Goal: Check status: Check status

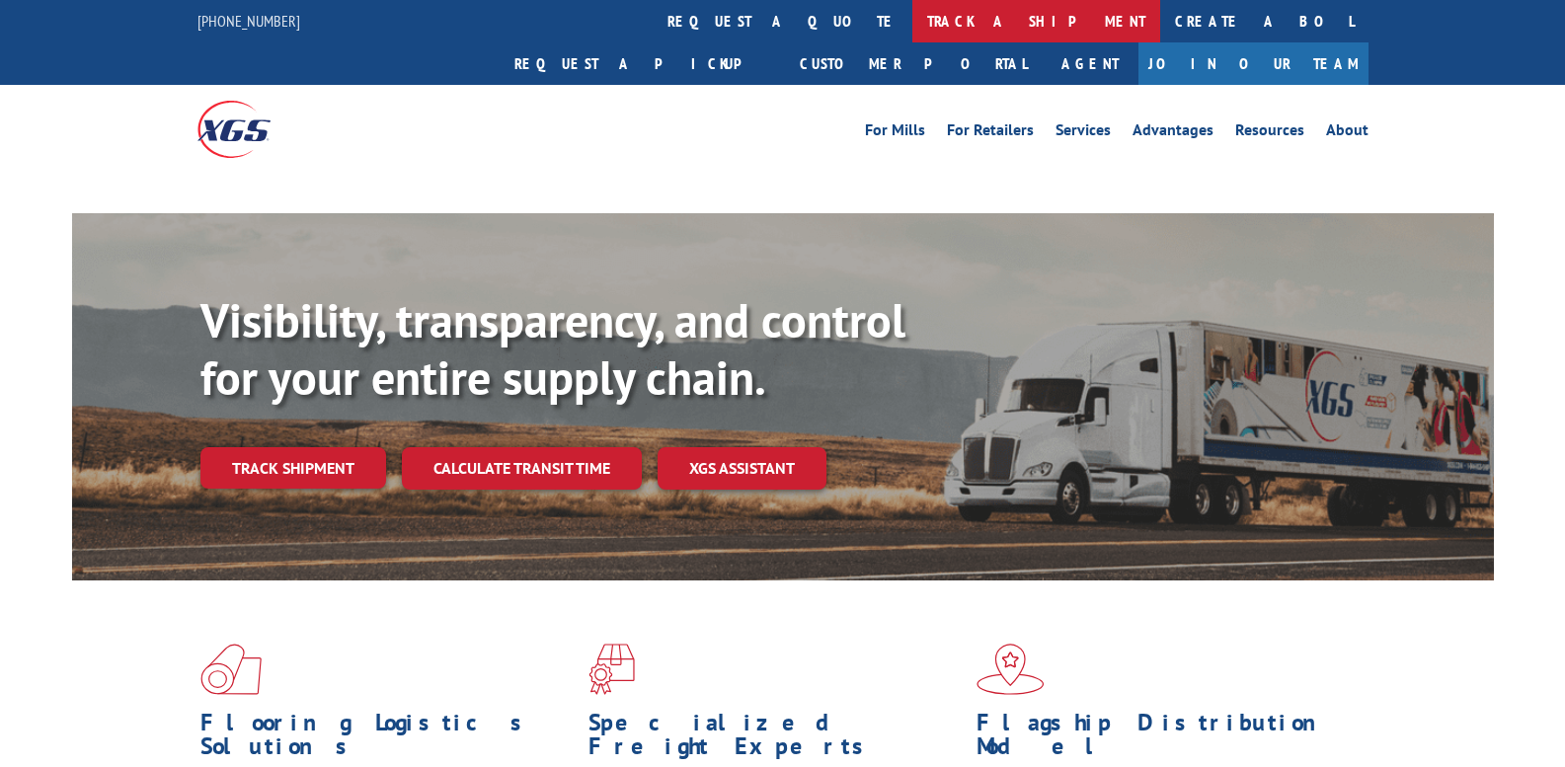
click at [912, 18] on link "track a shipment" at bounding box center [1036, 21] width 248 height 42
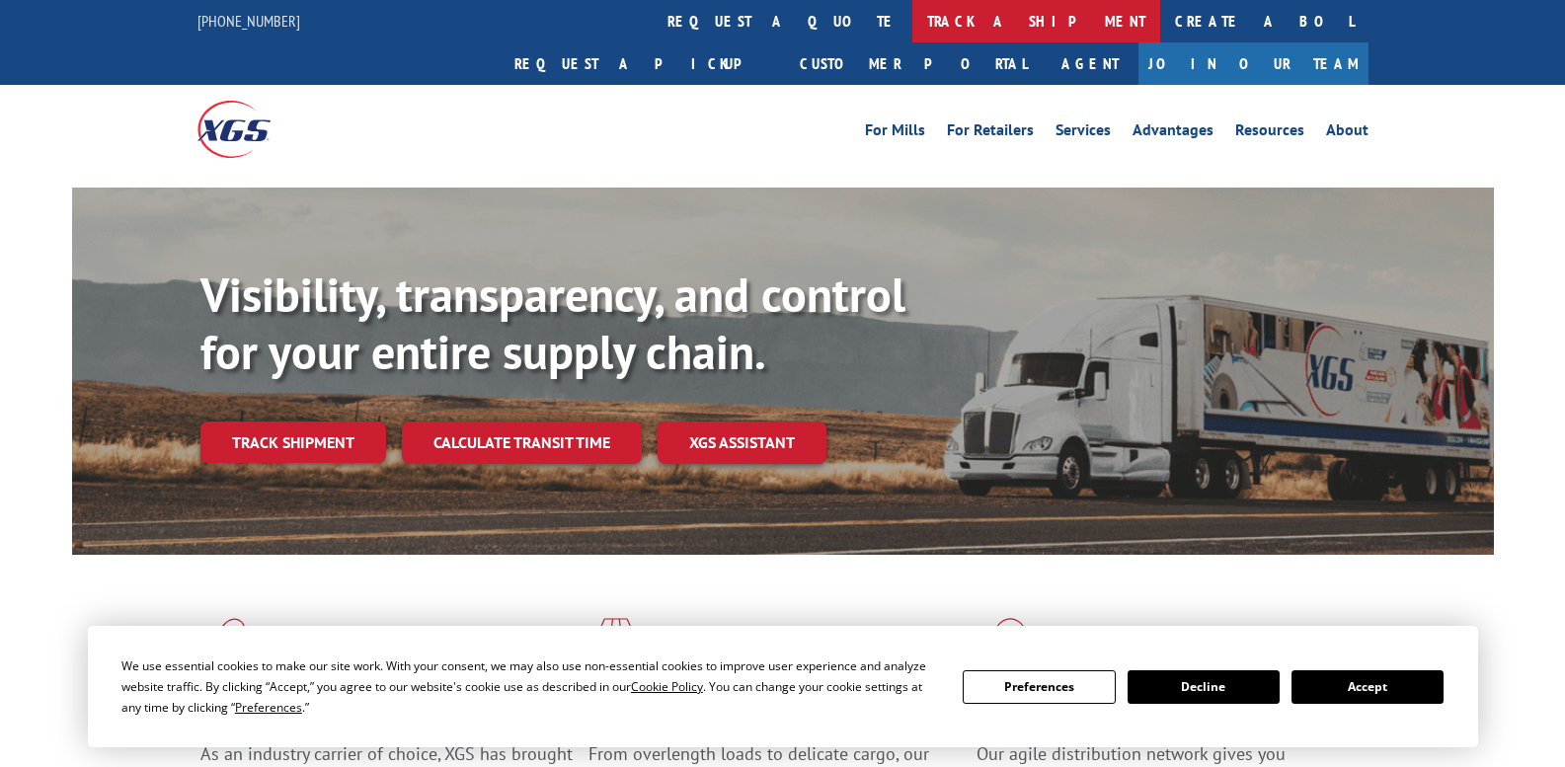
click at [912, 21] on link "track a shipment" at bounding box center [1036, 21] width 248 height 42
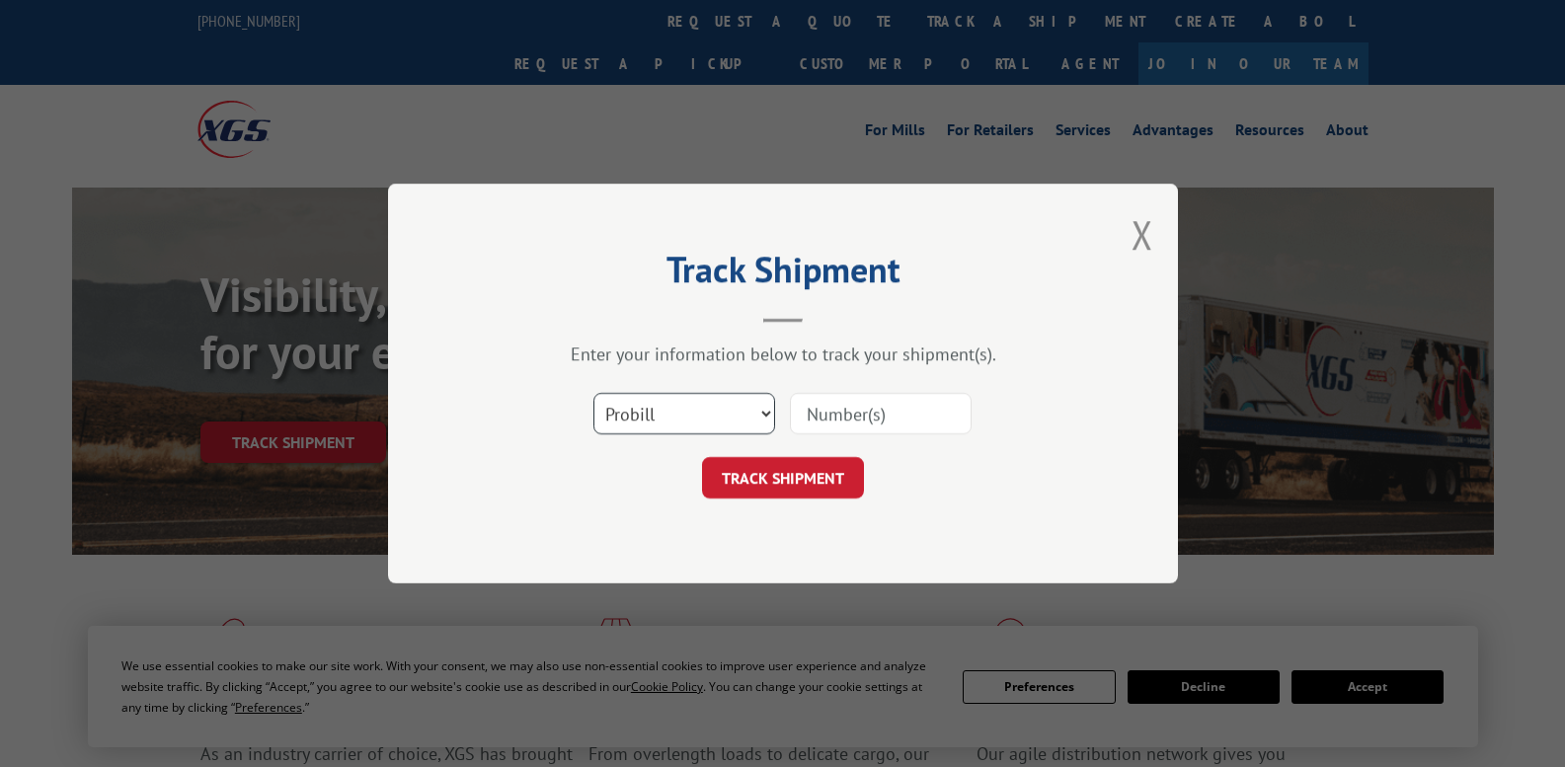
click at [768, 419] on select "Select category... Probill BOL PO" at bounding box center [684, 413] width 182 height 41
select select "bol"
click at [593, 393] on select "Select category... Probill BOL PO" at bounding box center [684, 413] width 182 height 41
click at [810, 411] on input at bounding box center [881, 413] width 182 height 41
paste input "5576965"
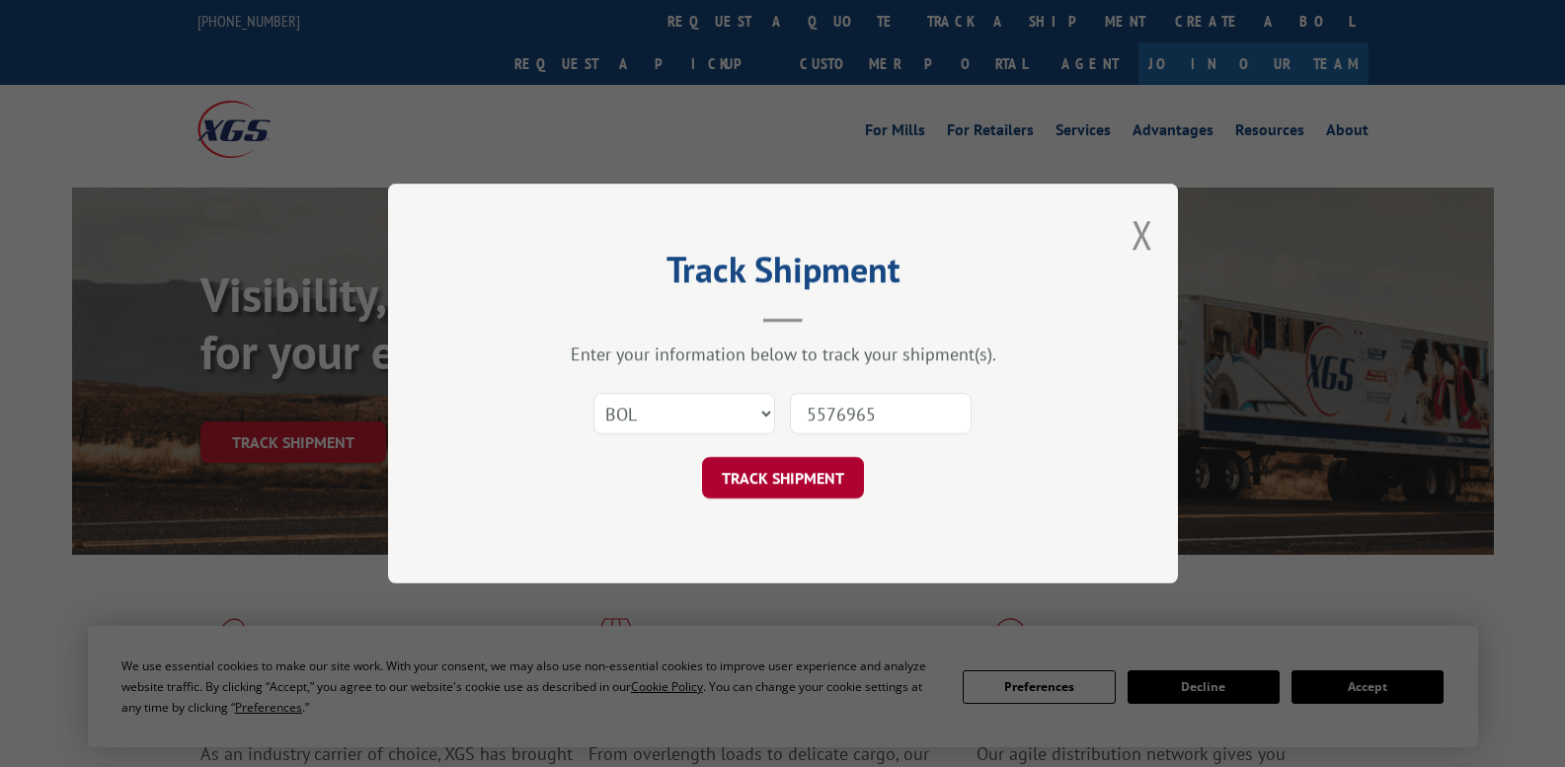
type input "5576965"
click at [770, 481] on button "TRACK SHIPMENT" at bounding box center [783, 477] width 162 height 41
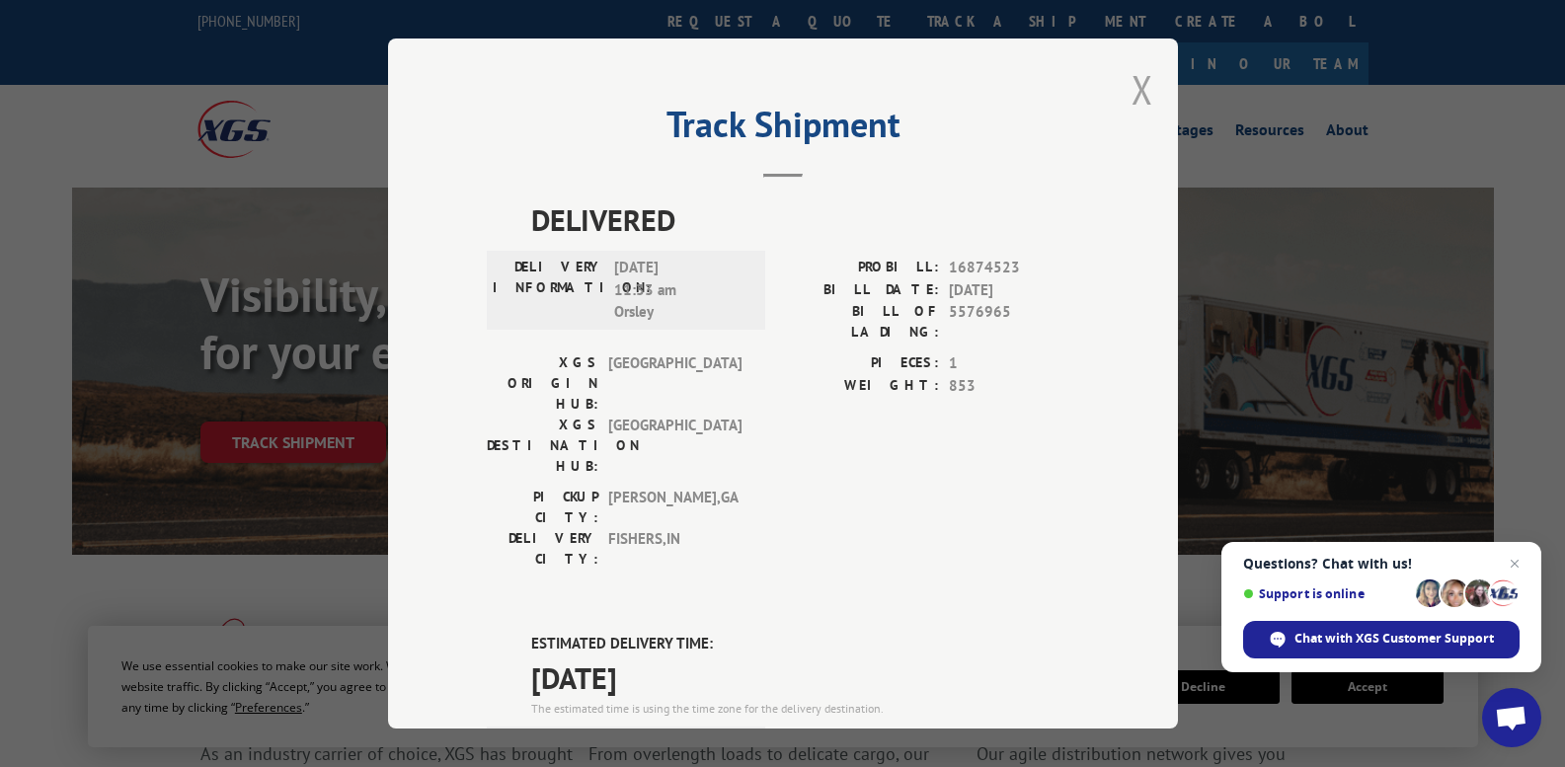
click at [1136, 90] on button "Close modal" at bounding box center [1143, 89] width 22 height 52
